Goal: Navigation & Orientation: Understand site structure

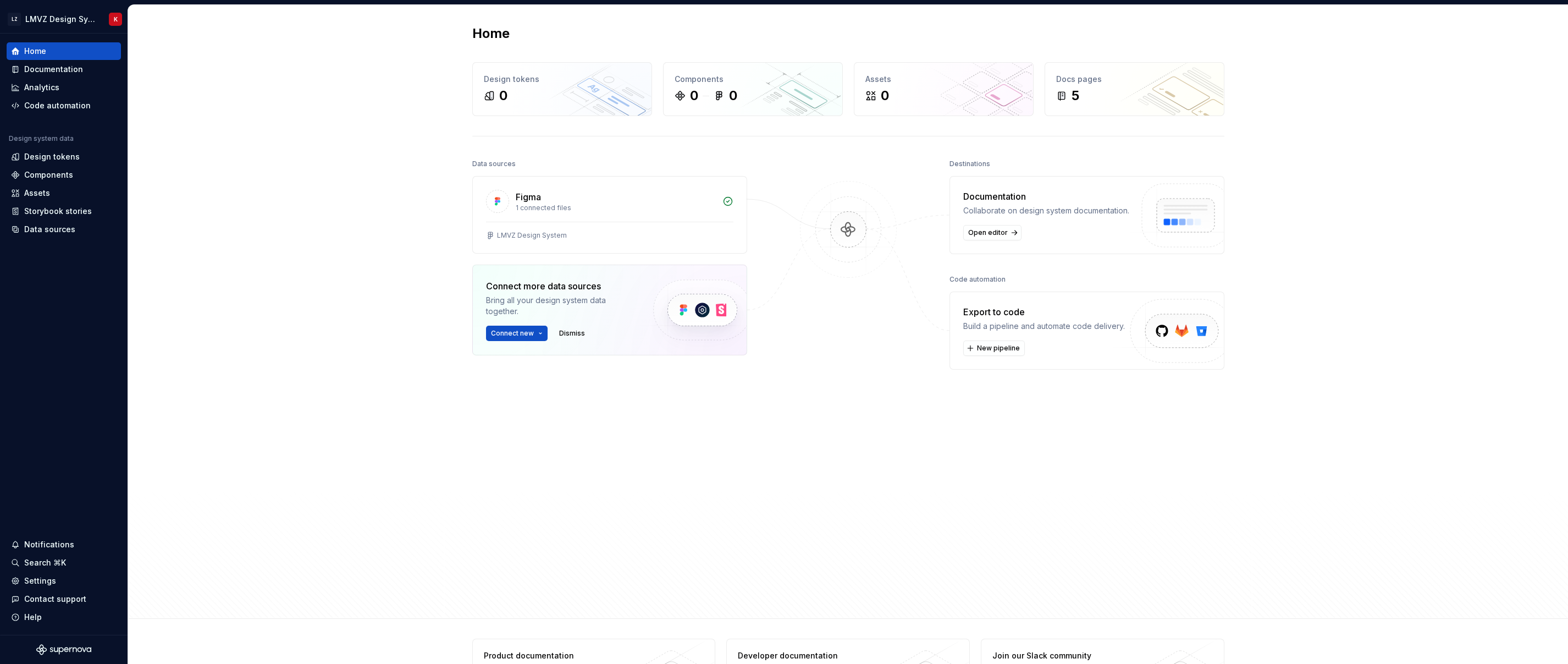
click at [321, 209] on div "Home Design tokens 0 Components 0 0 Assets 0 Docs pages 5 Data sources Figma 1 …" at bounding box center [849, 312] width 1440 height 614
click at [45, 103] on div "Code automation" at bounding box center [56, 105] width 66 height 11
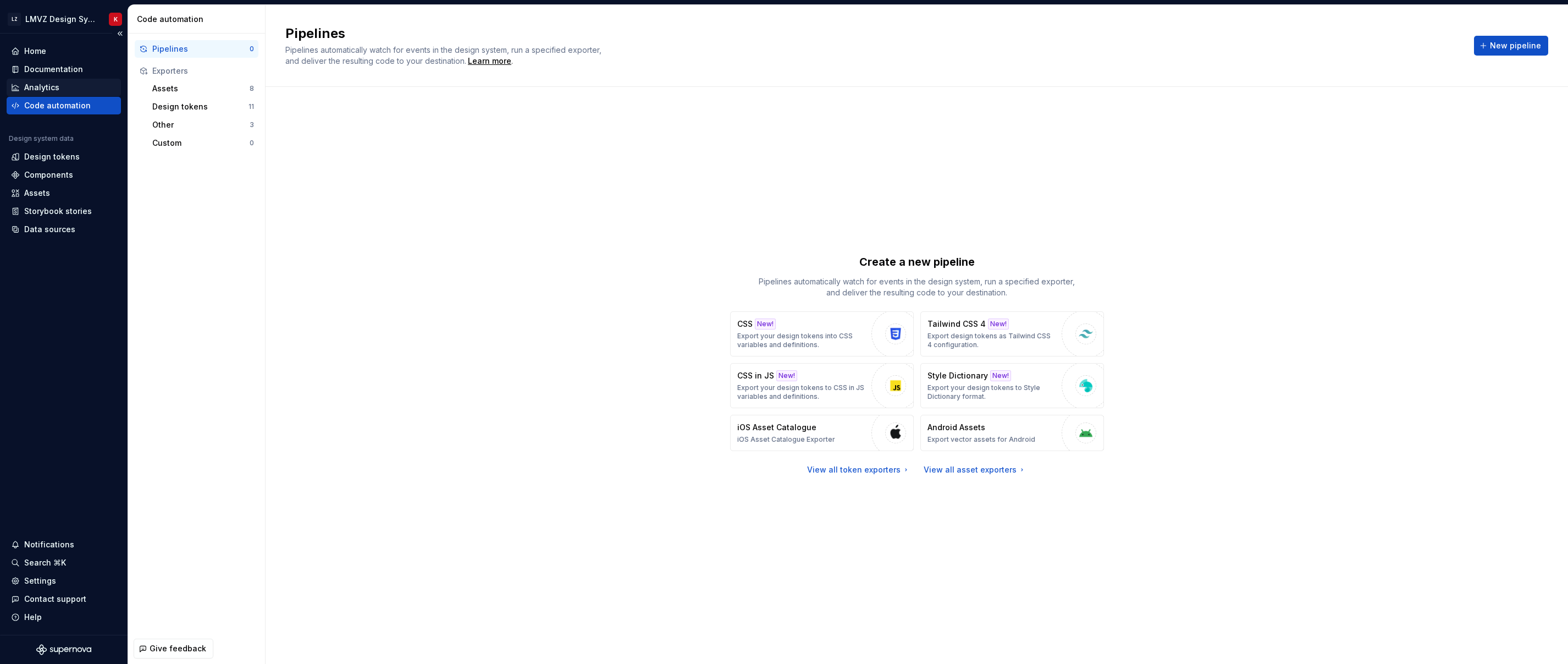
click at [47, 80] on div "Analytics" at bounding box center [64, 87] width 115 height 18
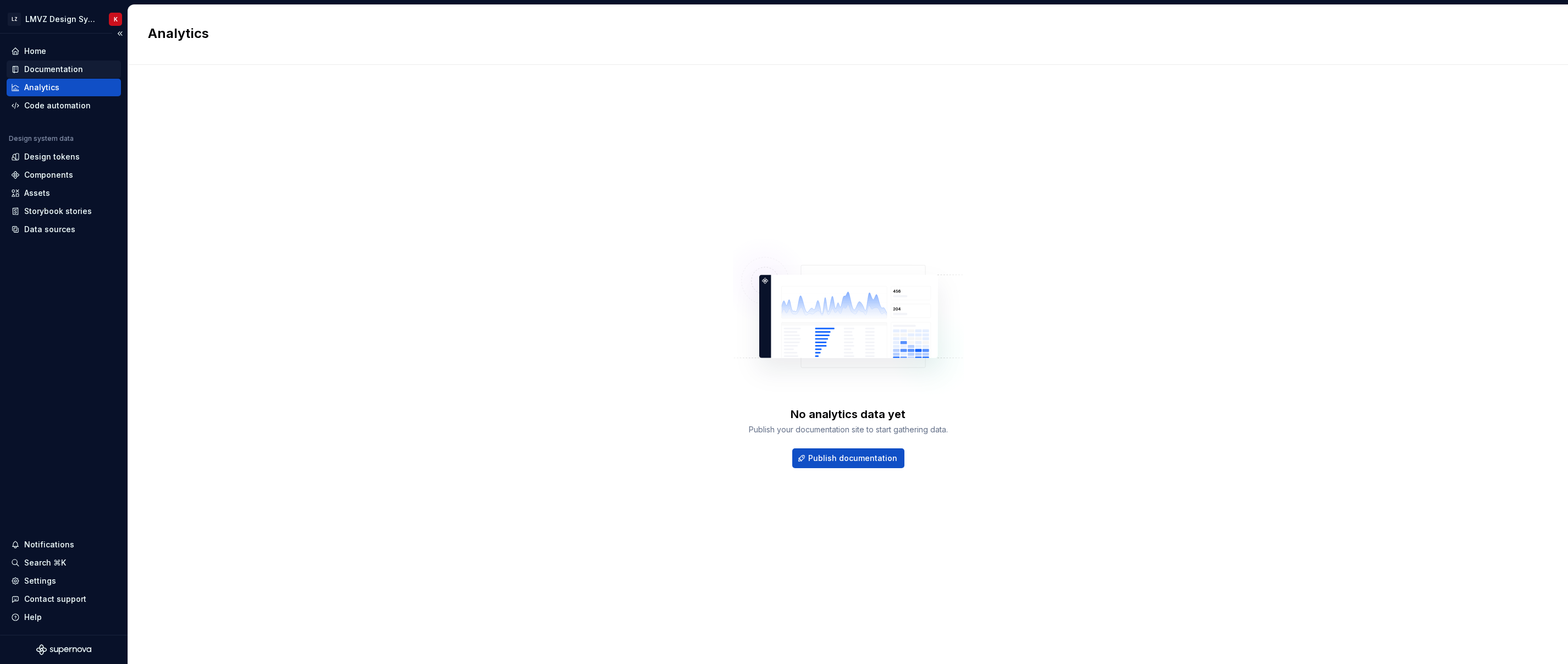
click at [58, 67] on div "Documentation" at bounding box center [52, 68] width 58 height 11
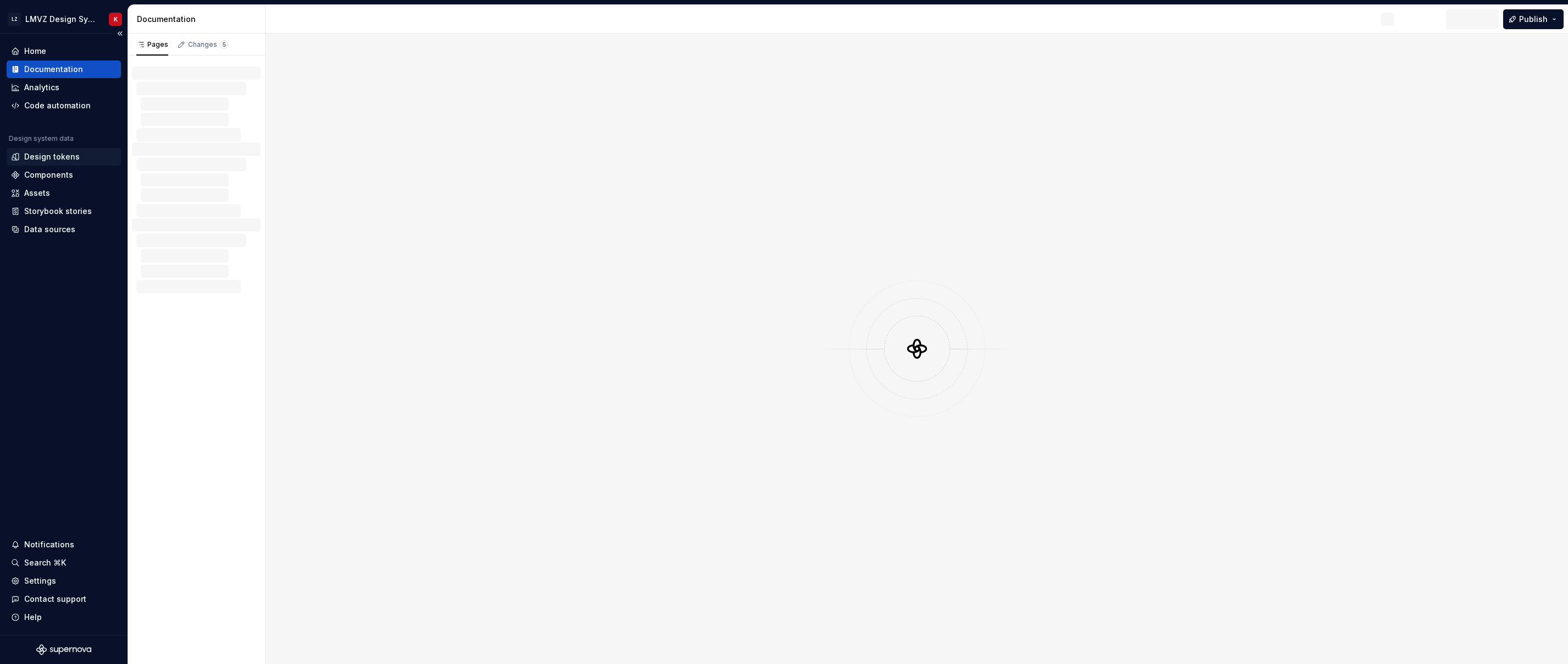
click at [60, 154] on div "Design tokens" at bounding box center [51, 156] width 55 height 11
